Goal: Task Accomplishment & Management: Manage account settings

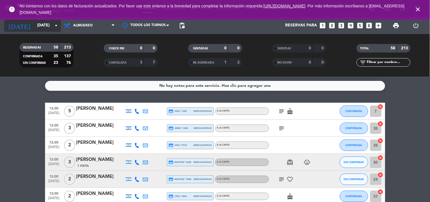
click at [48, 29] on input "[DATE]" at bounding box center [61, 25] width 54 height 10
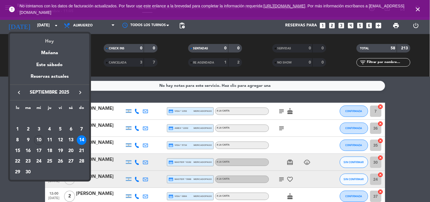
click at [47, 38] on div "Hoy" at bounding box center [49, 39] width 79 height 12
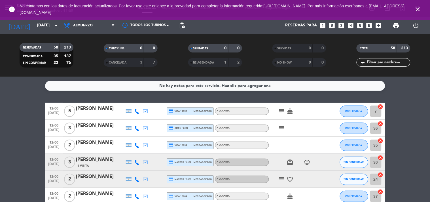
type input "[DATE]"
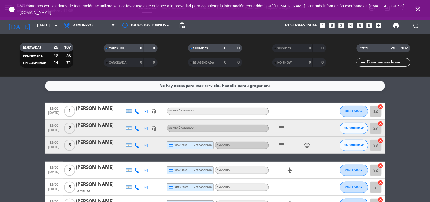
click at [82, 19] on div "error No contamos con los datos de facturación actualizados. Por favor use este…" at bounding box center [215, 10] width 430 height 20
click at [85, 24] on span "Almuerzo" at bounding box center [83, 26] width 20 height 4
click at [164, 98] on div "No hay notas para este servicio. Haz clic para agregar una 12:00 [DATE] 1 [PERS…" at bounding box center [215, 139] width 430 height 125
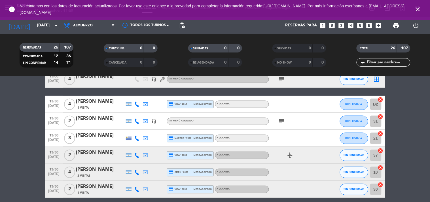
scroll to position [419, 0]
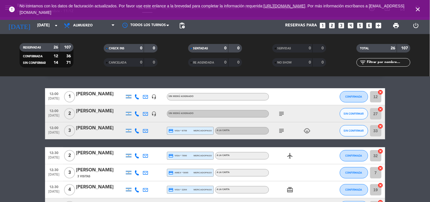
scroll to position [0, 0]
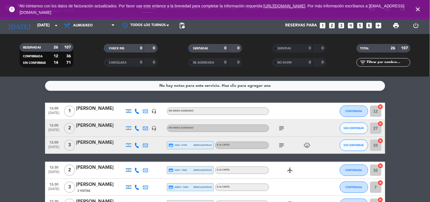
click at [283, 128] on icon "subject" at bounding box center [281, 128] width 7 height 7
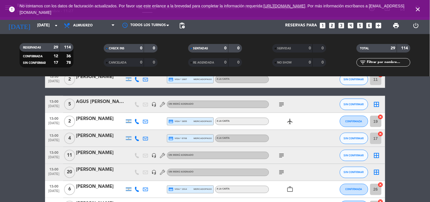
scroll to position [193, 0]
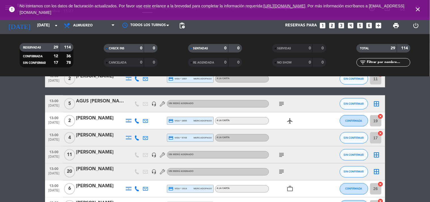
click at [281, 102] on icon "subject" at bounding box center [281, 103] width 7 height 7
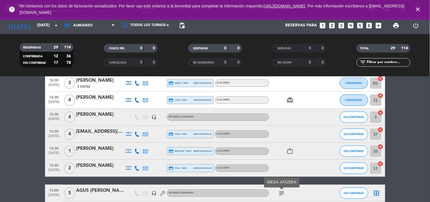
scroll to position [104, 0]
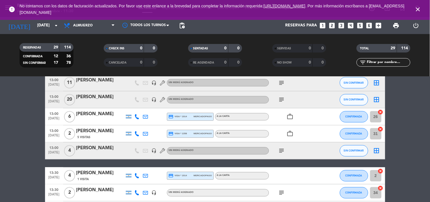
scroll to position [268, 0]
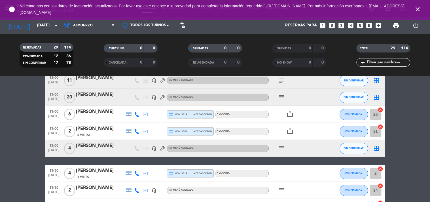
click at [148, 159] on div "12:00 [DATE] 1 [PERSON_NAME] de las Mercedes headset_mic Sin menú asignado CONF…" at bounding box center [215, 105] width 340 height 541
click at [417, 9] on icon "close" at bounding box center [418, 9] width 7 height 7
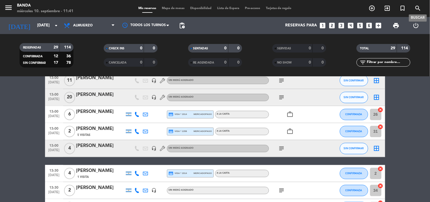
click at [419, 10] on icon "search" at bounding box center [418, 8] width 7 height 7
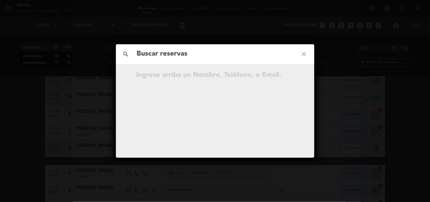
click at [181, 57] on input "text" at bounding box center [215, 54] width 158 height 12
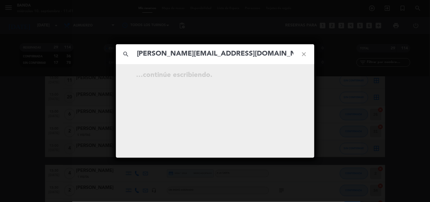
type input "[PERSON_NAME][EMAIL_ADDRESS][DOMAIN_NAME]"
click at [288, 76] on icon "open_in_new" at bounding box center [290, 76] width 7 height 7
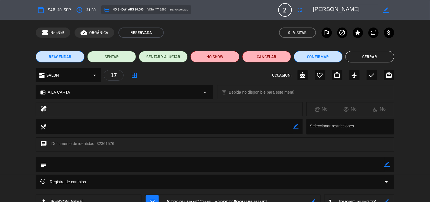
click at [388, 163] on icon "border_color" at bounding box center [387, 164] width 5 height 5
click at [228, 167] on textarea at bounding box center [215, 164] width 338 height 14
type textarea "pedido de noviazgo en postre sorpresa"
click at [389, 163] on icon at bounding box center [387, 164] width 5 height 5
click at [372, 57] on button "Cerrar" at bounding box center [370, 56] width 49 height 11
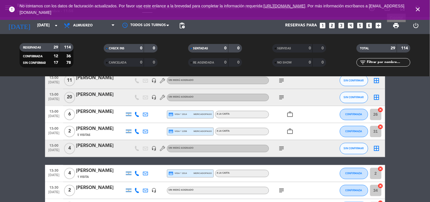
click at [396, 25] on span "print" at bounding box center [396, 25] width 7 height 7
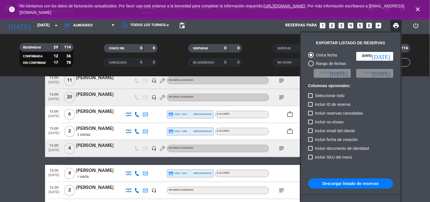
scroll to position [34, 0]
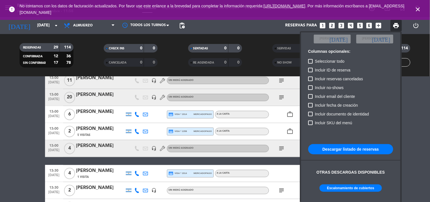
click at [342, 188] on button "Escalonamiento de cubiertos" at bounding box center [351, 187] width 62 height 7
click at [7, 91] on div at bounding box center [215, 101] width 430 height 202
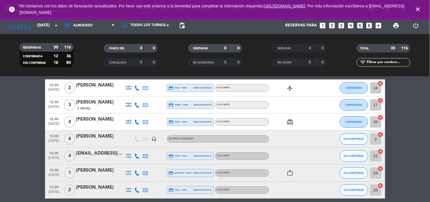
scroll to position [82, 0]
